Goal: Find specific page/section: Find specific page/section

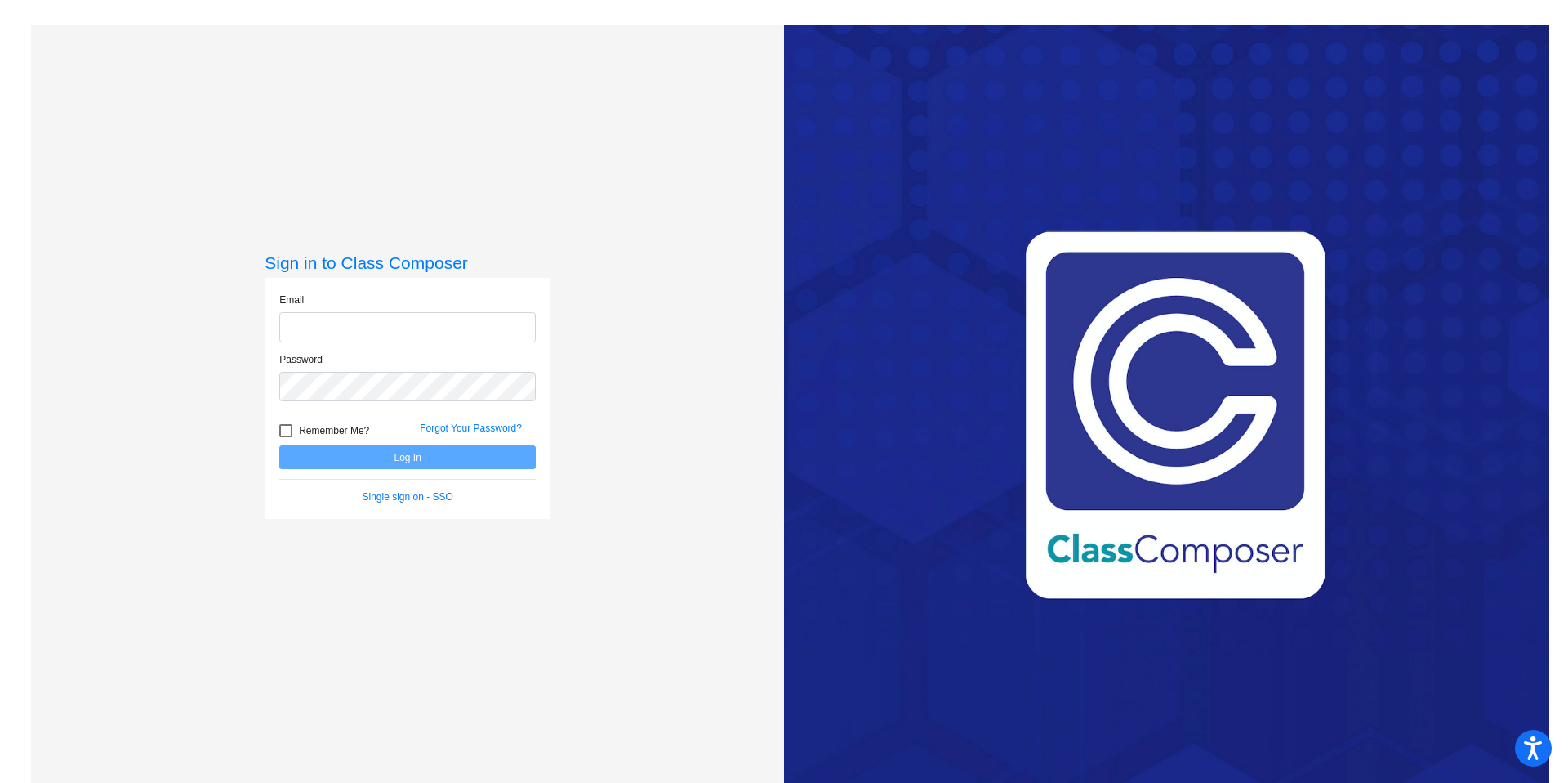
type input "[EMAIL_ADDRESS][DOMAIN_NAME]"
click at [414, 458] on button "Log In" at bounding box center [407, 458] width 256 height 24
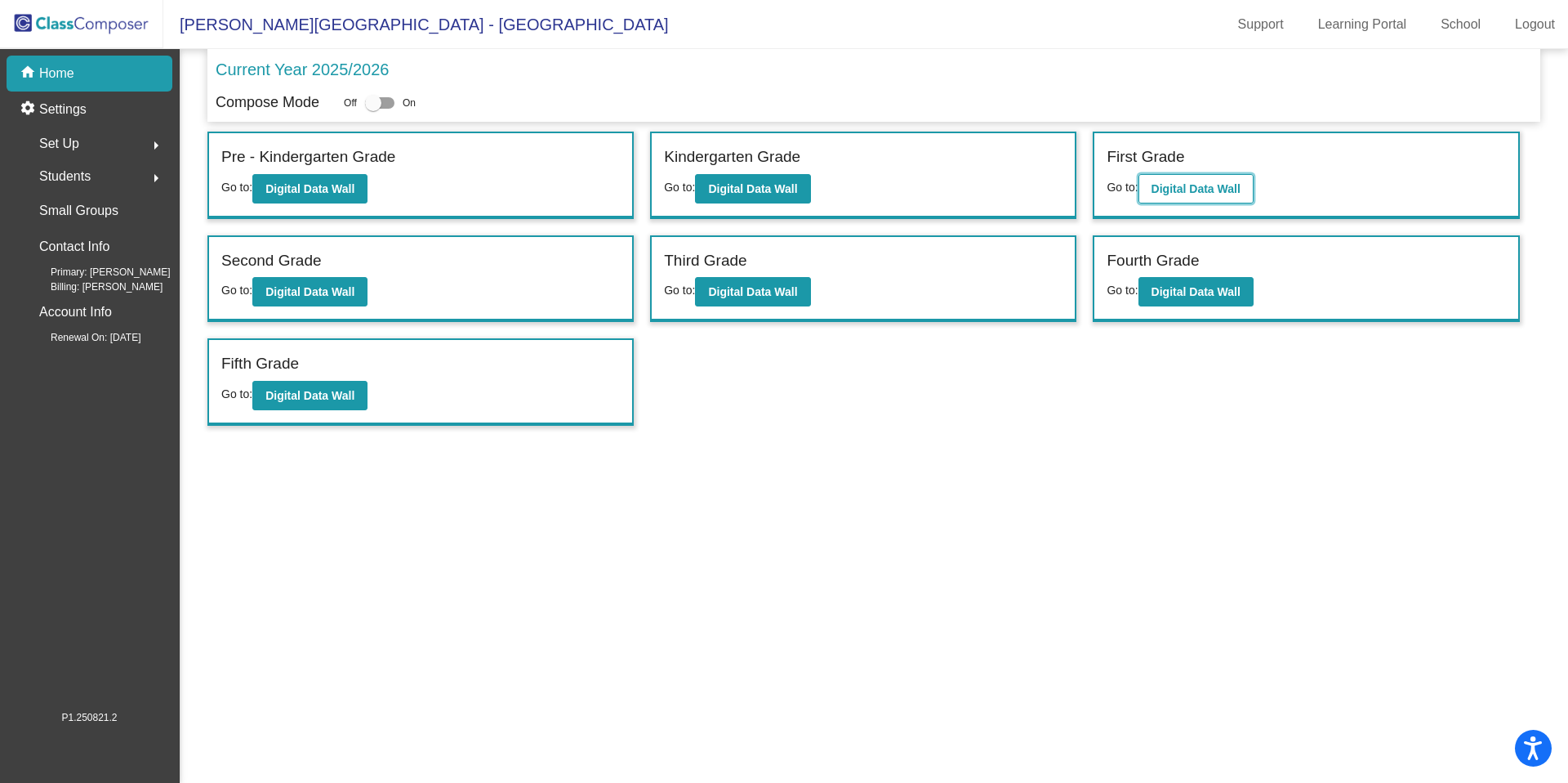
click at [1196, 182] on b "Digital Data Wall" at bounding box center [1196, 188] width 89 height 13
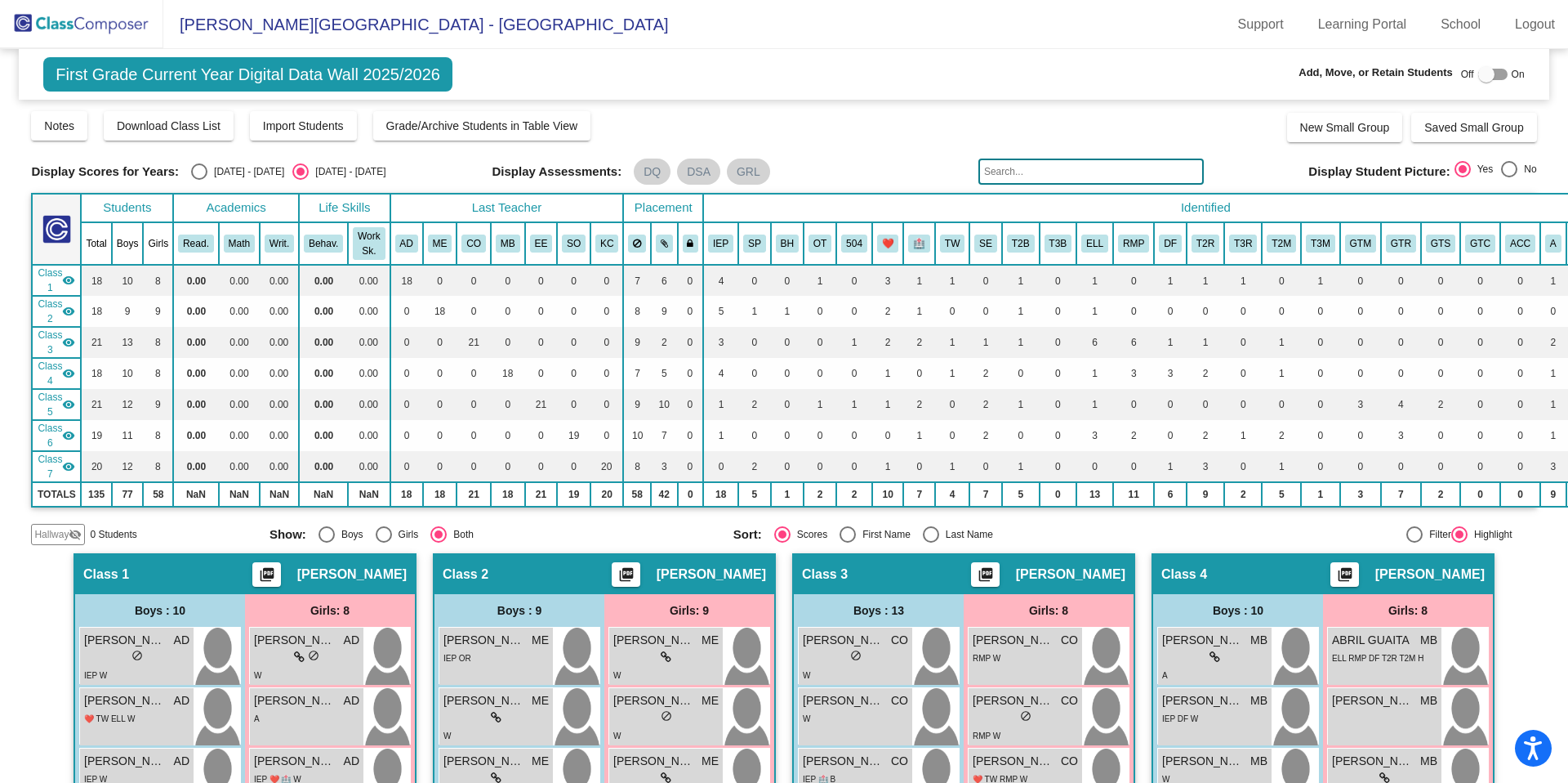
click at [1017, 176] on input "text" at bounding box center [1091, 172] width 225 height 26
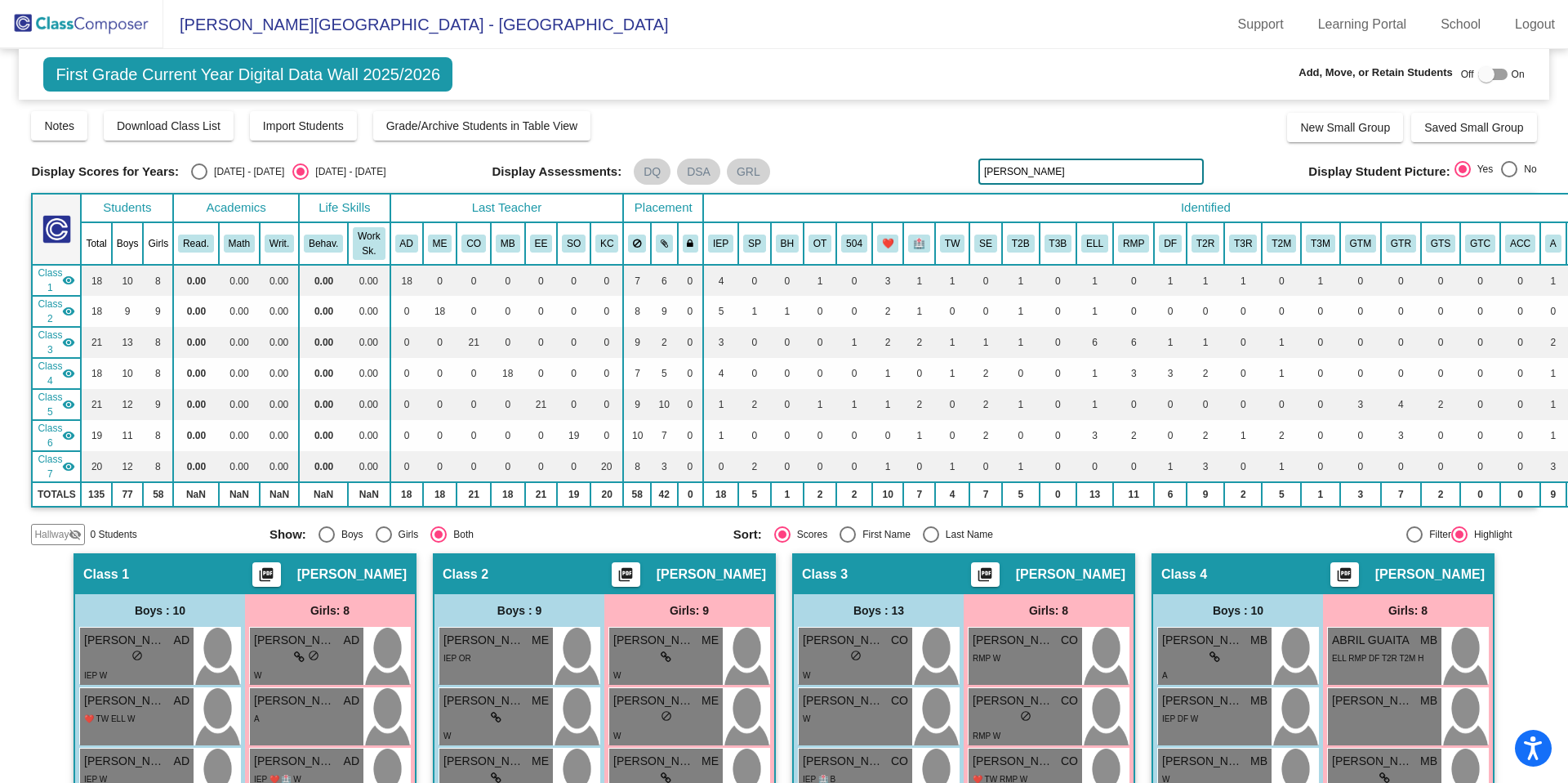
type input "[PERSON_NAME]"
